Goal: Task Accomplishment & Management: Use online tool/utility

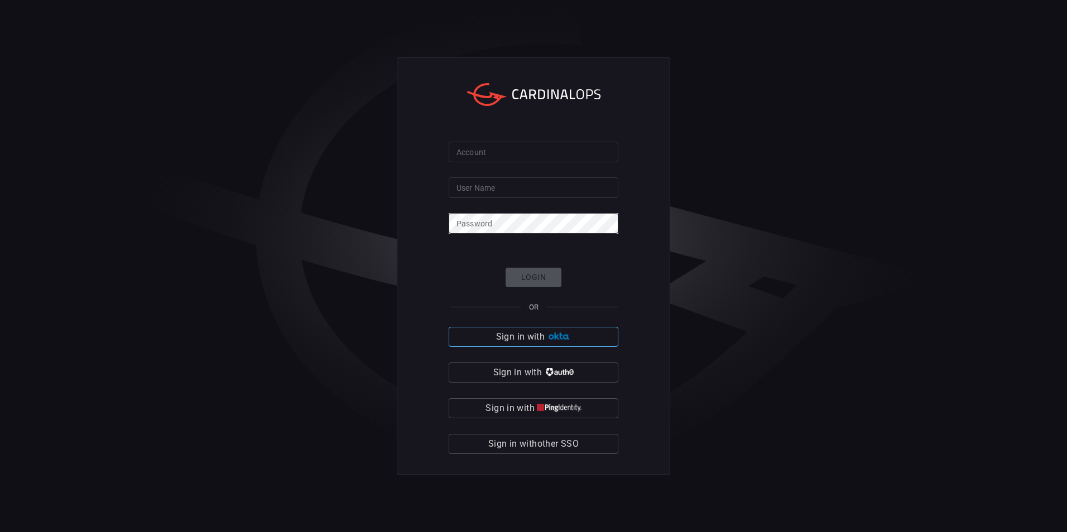
click at [583, 335] on button "Sign in with" at bounding box center [534, 337] width 170 height 20
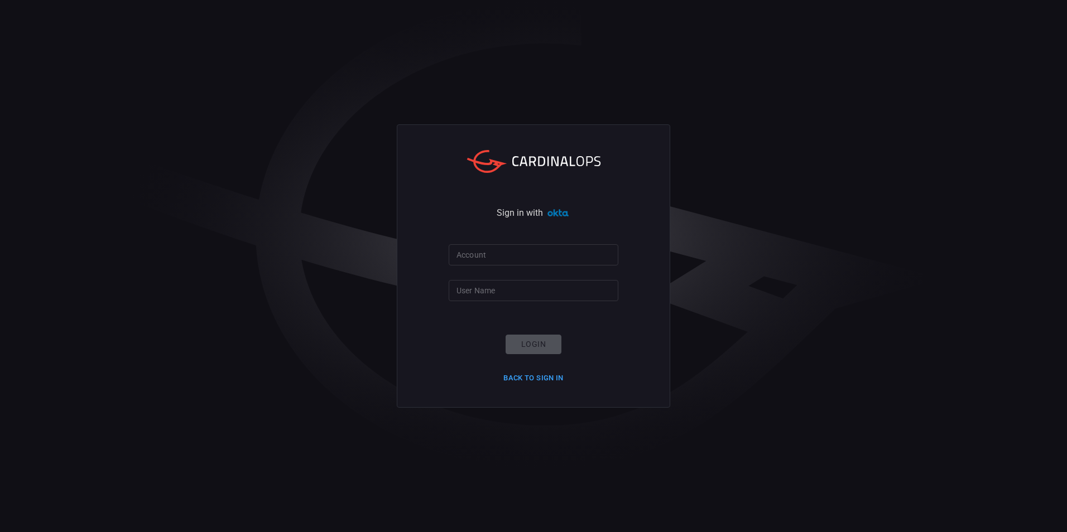
click at [559, 262] on input "Account" at bounding box center [534, 254] width 170 height 21
click at [522, 268] on form "Account Account User Name User Name Login Back to Sign in" at bounding box center [534, 315] width 170 height 142
click at [545, 256] on input "Account" at bounding box center [534, 254] width 170 height 21
type input "nicholas.lund_ex@dkrp.com"
click at [585, 297] on input "User Name" at bounding box center [534, 290] width 170 height 21
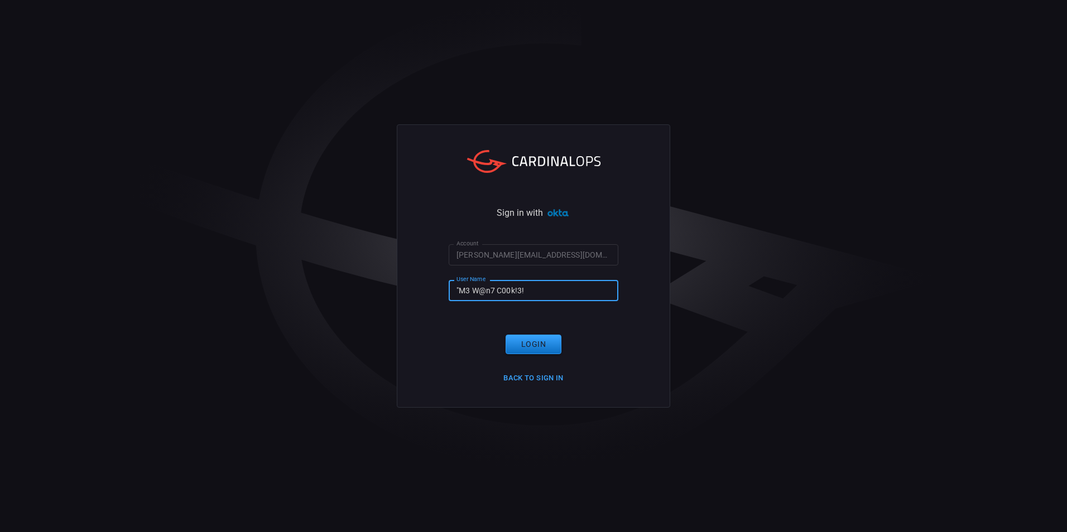
type input ""M3 W@n7 C00k!3!""
click button "Login" at bounding box center [534, 345] width 56 height 20
click at [566, 297] on input ""M3 W@n7 C00k!3!"" at bounding box center [534, 290] width 170 height 21
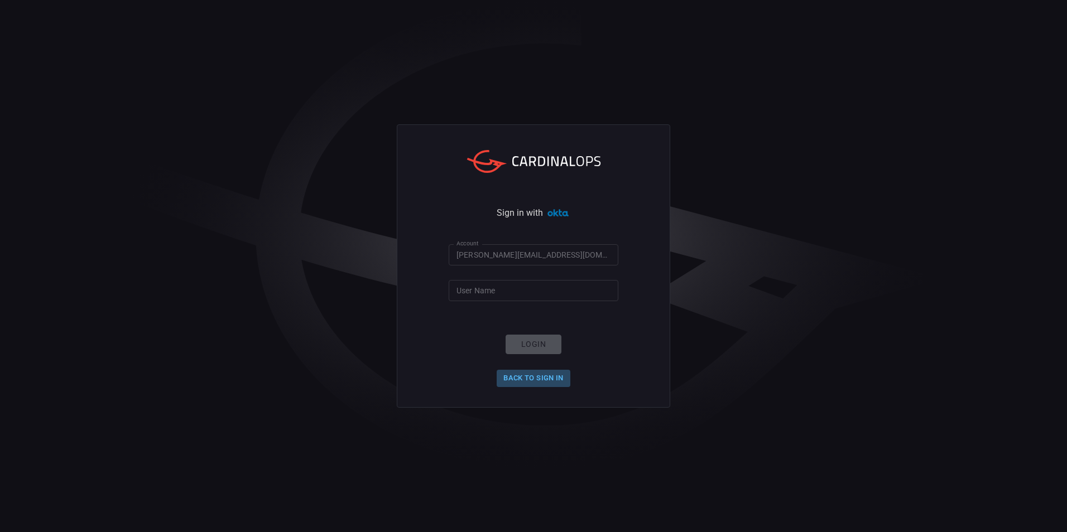
click at [551, 381] on button "Back to Sign in" at bounding box center [534, 378] width 74 height 17
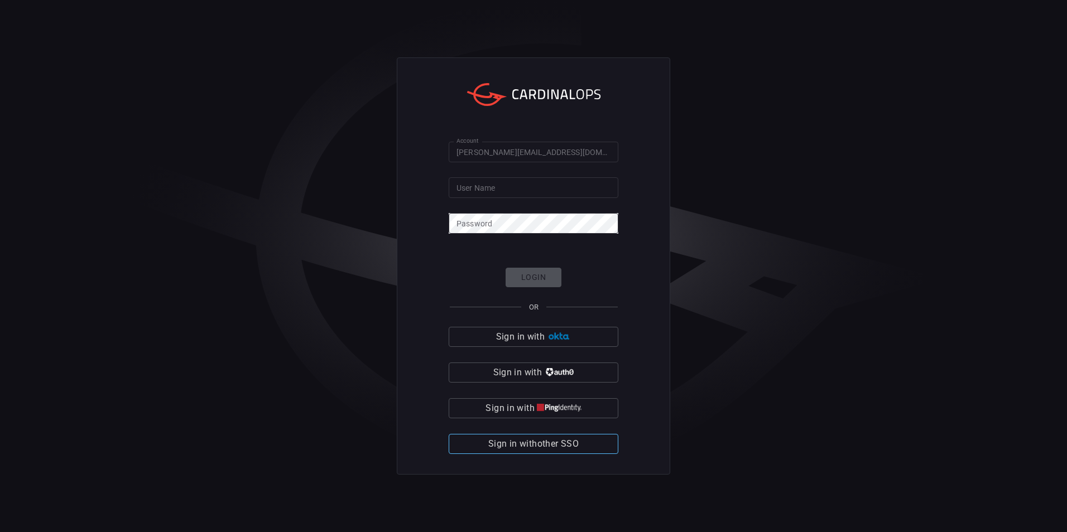
click at [592, 440] on button "Sign in with other SSO" at bounding box center [534, 444] width 170 height 20
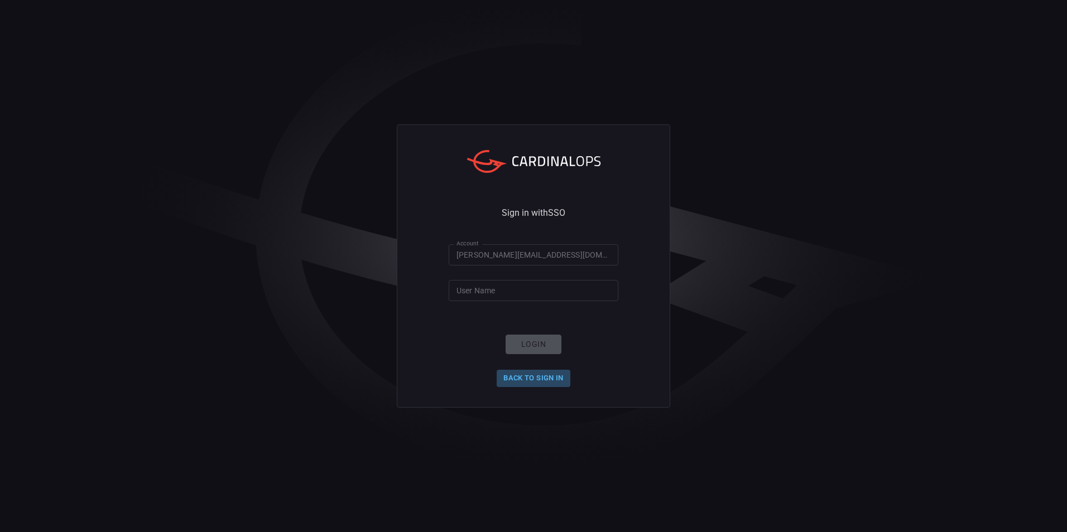
click at [547, 371] on button "Back to Sign in" at bounding box center [534, 378] width 74 height 17
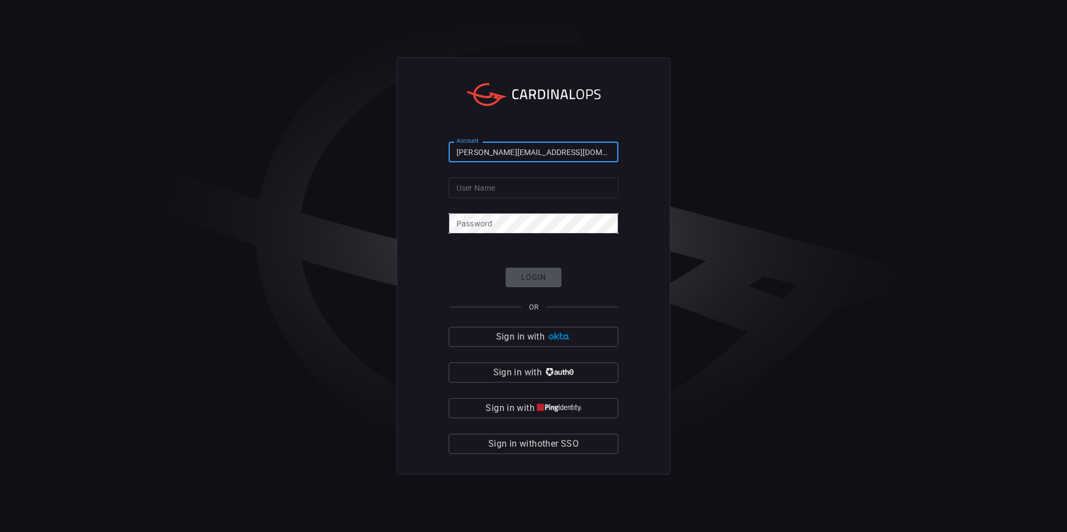
click at [542, 146] on input "nicholas.lund_ex@dkrp.com" at bounding box center [534, 152] width 170 height 21
click at [589, 185] on input "User Name" at bounding box center [534, 187] width 170 height 21
click at [721, 197] on div "Account nicholas.lund_ex@dkrp.com Account User Name User Name Password Password…" at bounding box center [533, 266] width 1067 height 532
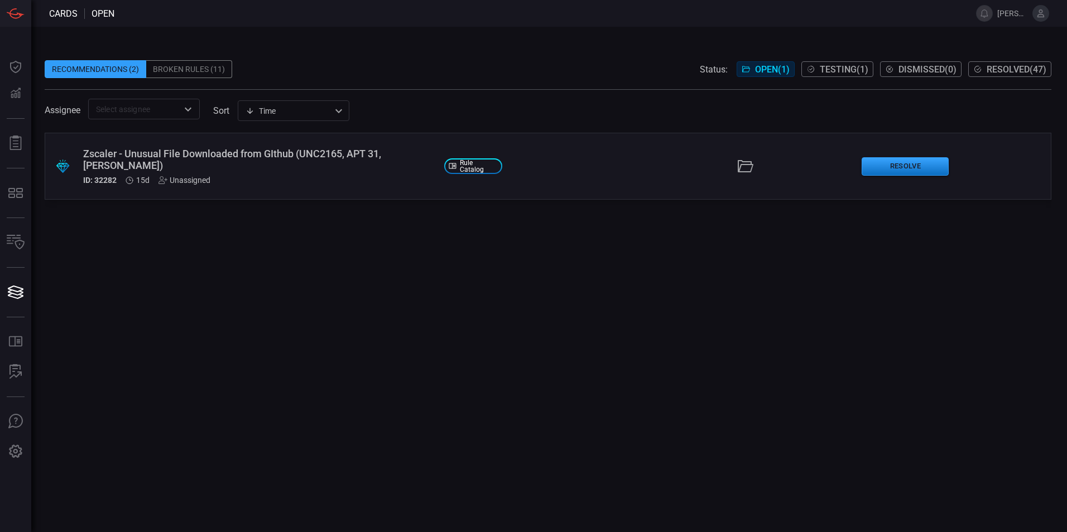
click at [262, 157] on div "Zscaler - Unusual File Downloaded from GIthub (UNC2165, APT 31, [PERSON_NAME])" at bounding box center [259, 159] width 352 height 23
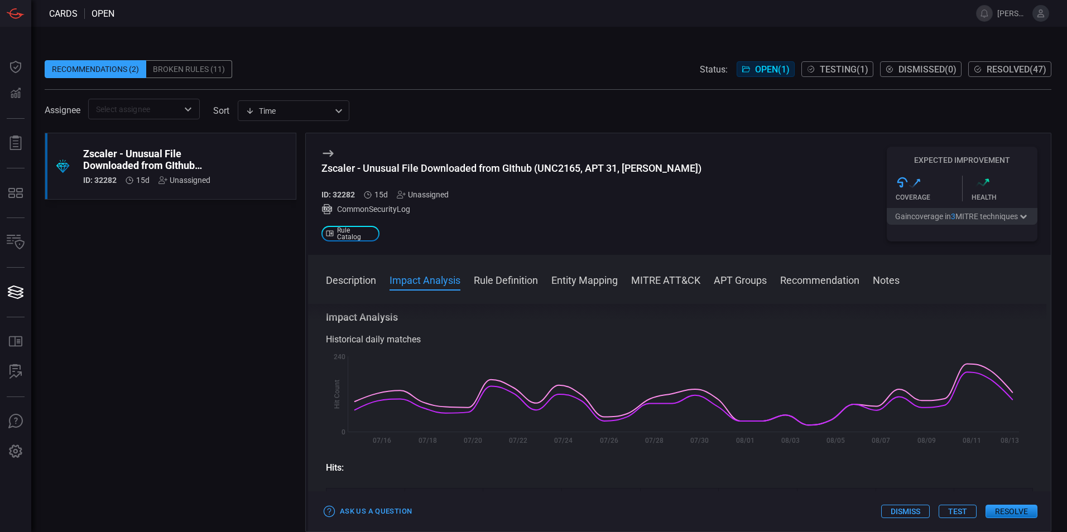
scroll to position [167, 0]
